Goal: Information Seeking & Learning: Learn about a topic

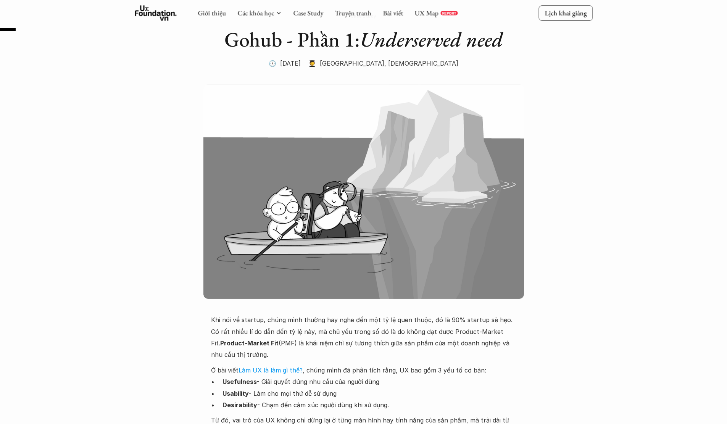
scroll to position [153, 0]
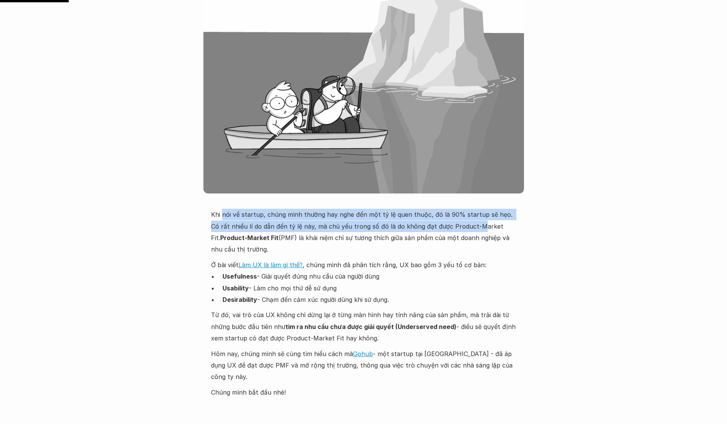
drag, startPoint x: 238, startPoint y: 216, endPoint x: 465, endPoint y: 232, distance: 228.2
click at [465, 232] on p "Khi nói về startup, chúng mình thường hay nghe đến một tỷ lệ quen thuộc, đó là …" at bounding box center [363, 232] width 305 height 47
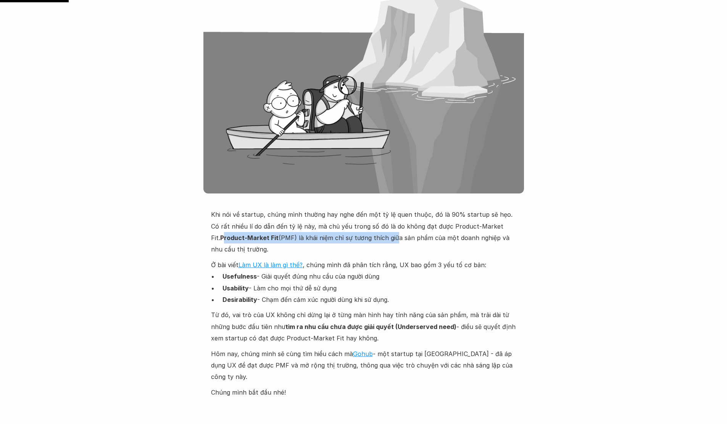
drag, startPoint x: 214, startPoint y: 240, endPoint x: 383, endPoint y: 243, distance: 169.4
click at [383, 243] on p "Khi nói về startup, chúng mình thường hay nghe đến một tỷ lệ quen thuộc, đó là …" at bounding box center [363, 232] width 305 height 47
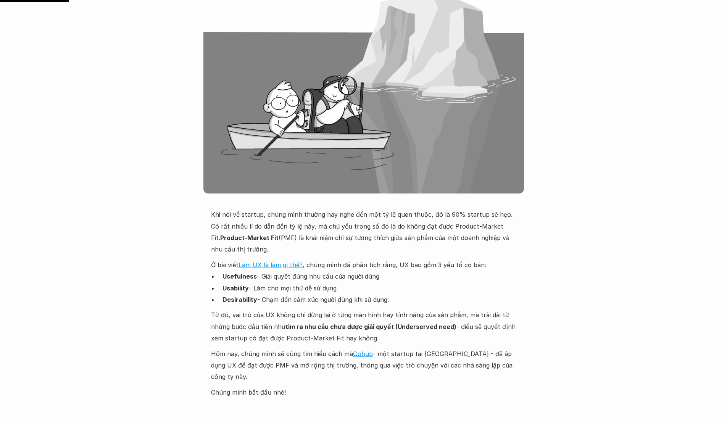
click at [336, 257] on div "Khi nói về startup, chúng mình thường hay nghe đến một tỷ lệ quen thuộc, đó là …" at bounding box center [363, 303] width 305 height 189
drag, startPoint x: 251, startPoint y: 270, endPoint x: 313, endPoint y: 285, distance: 64.8
click at [313, 283] on ul "Usefulness - Giải quyết đúng nhu cầu của người dùng Usability - Làm cho mọi thứ…" at bounding box center [363, 287] width 305 height 35
click at [314, 289] on p "Usability - Làm cho mọi thứ dễ sử dụng" at bounding box center [369, 287] width 294 height 11
drag, startPoint x: 284, startPoint y: 276, endPoint x: 379, endPoint y: 290, distance: 95.9
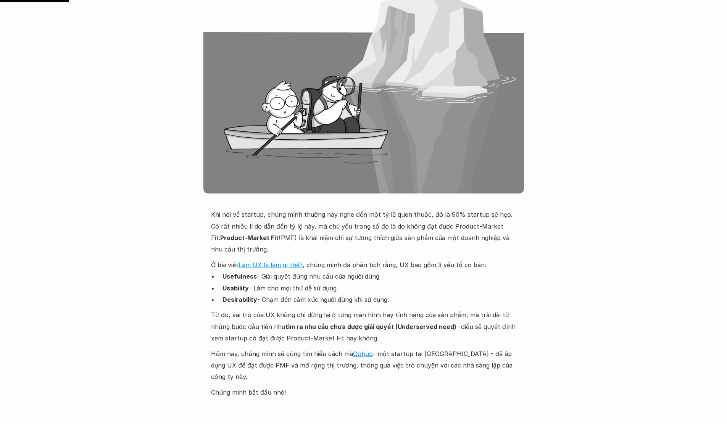
click at [379, 290] on ul "Usefulness - Giải quyết đúng nhu cầu của người dùng Usability - Làm cho mọi thứ…" at bounding box center [363, 287] width 305 height 35
click at [379, 290] on p "Usability - Làm cho mọi thứ dễ sử dụng" at bounding box center [369, 287] width 294 height 11
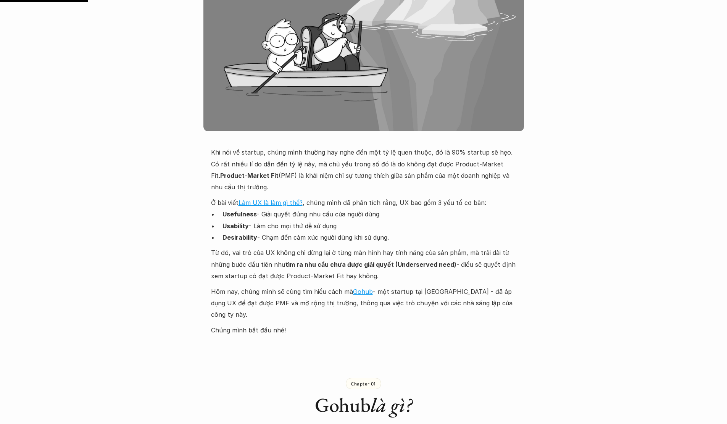
scroll to position [229, 0]
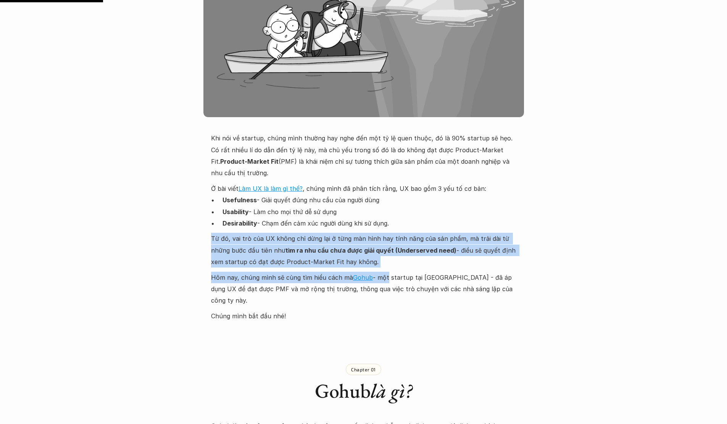
drag, startPoint x: 208, startPoint y: 239, endPoint x: 384, endPoint y: 271, distance: 179.5
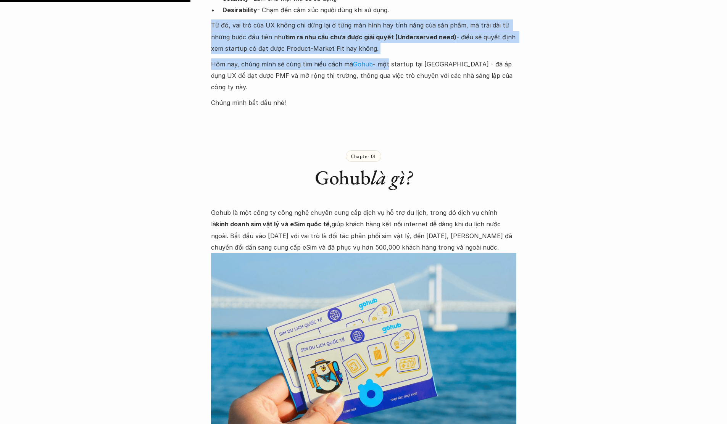
scroll to position [458, 0]
